Goal: Transaction & Acquisition: Purchase product/service

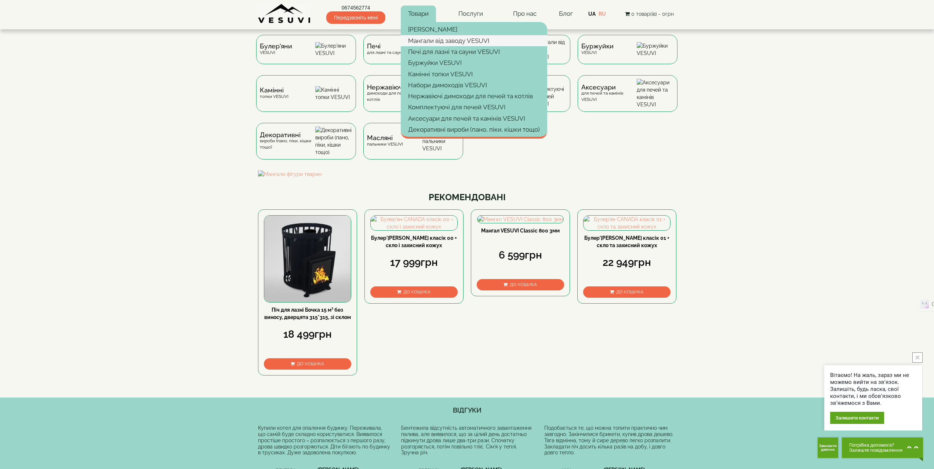
click at [422, 40] on link "Мангали від заводу VESUVI" at bounding box center [474, 40] width 146 height 11
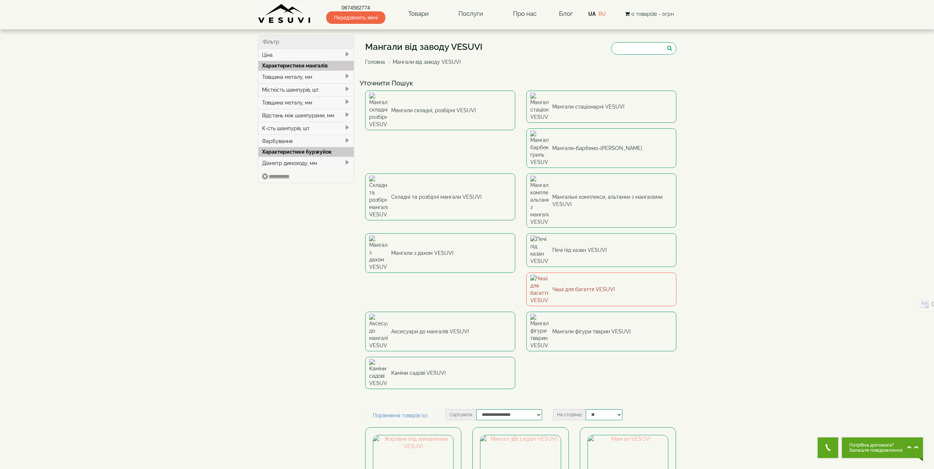
click at [568, 273] on link "Чаші для багаття VESUVI" at bounding box center [601, 290] width 150 height 34
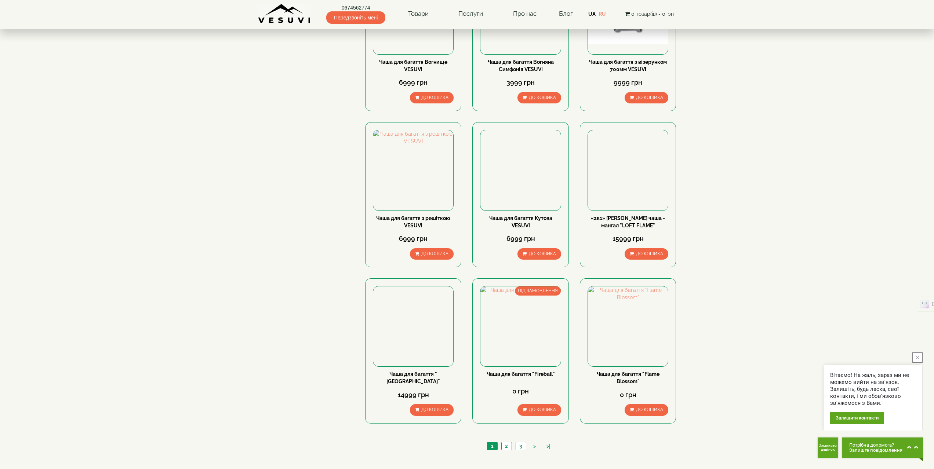
scroll to position [660, 0]
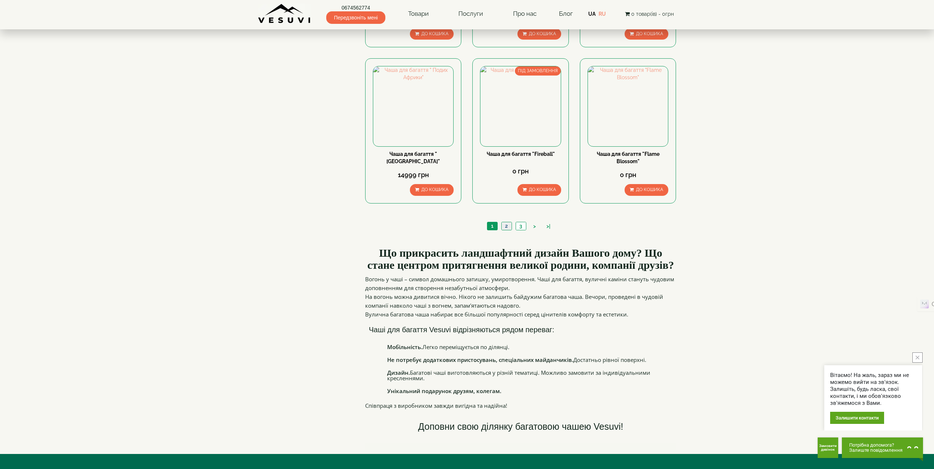
click at [510, 227] on link "2" at bounding box center [506, 226] width 10 height 8
